Goal: Navigation & Orientation: Find specific page/section

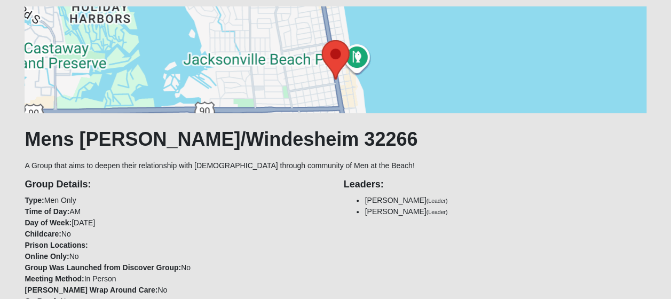
scroll to position [342, 0]
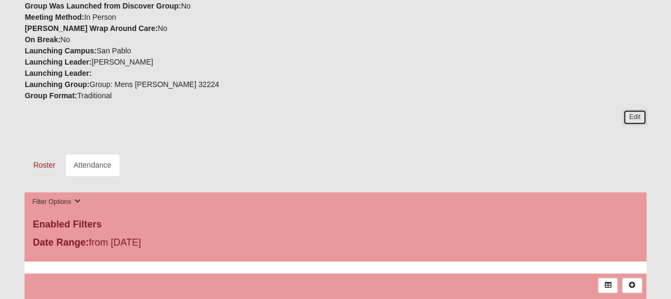
click at [632, 113] on link "Edit" at bounding box center [634, 116] width 23 height 15
click at [48, 169] on link "Roster" at bounding box center [44, 165] width 39 height 22
